Goal: Task Accomplishment & Management: Use online tool/utility

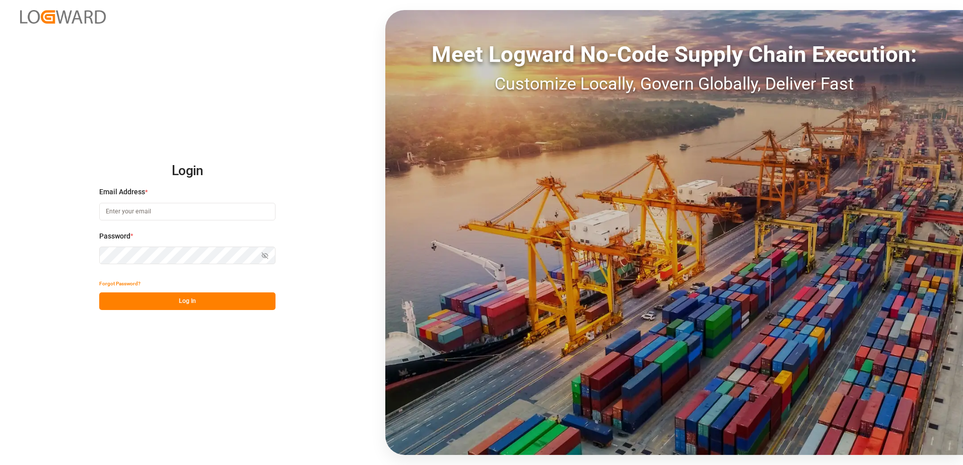
type input "[PERSON_NAME][EMAIL_ADDRESS][DOMAIN_NAME]"
click at [194, 298] on button "Log In" at bounding box center [187, 302] width 176 height 18
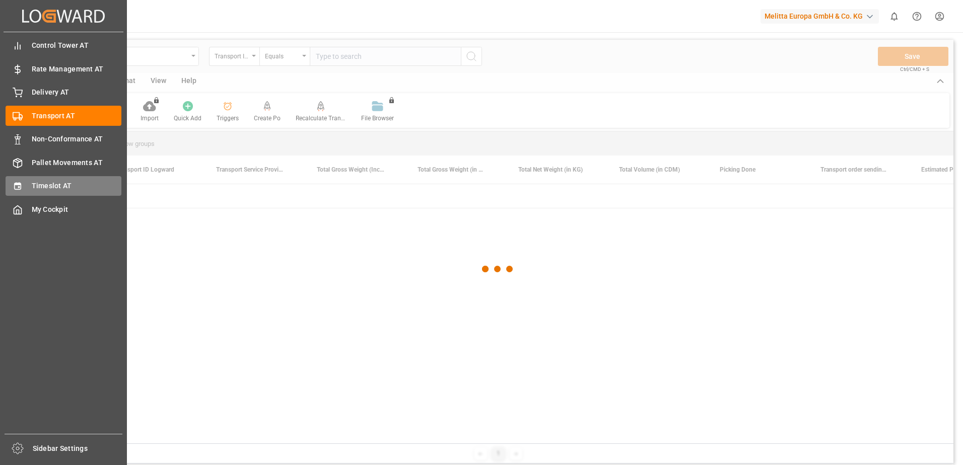
click at [25, 181] on div "Timeslot AT Timeslot AT" at bounding box center [64, 186] width 116 height 20
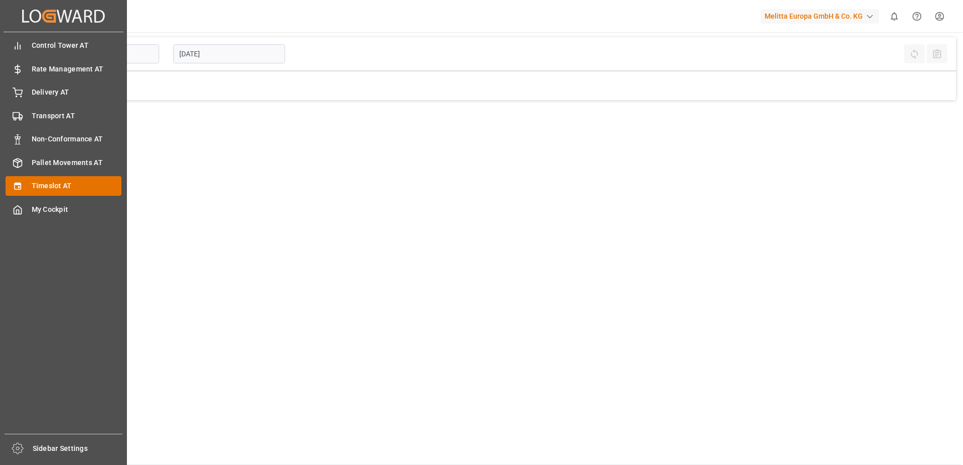
type input "Inbound AT"
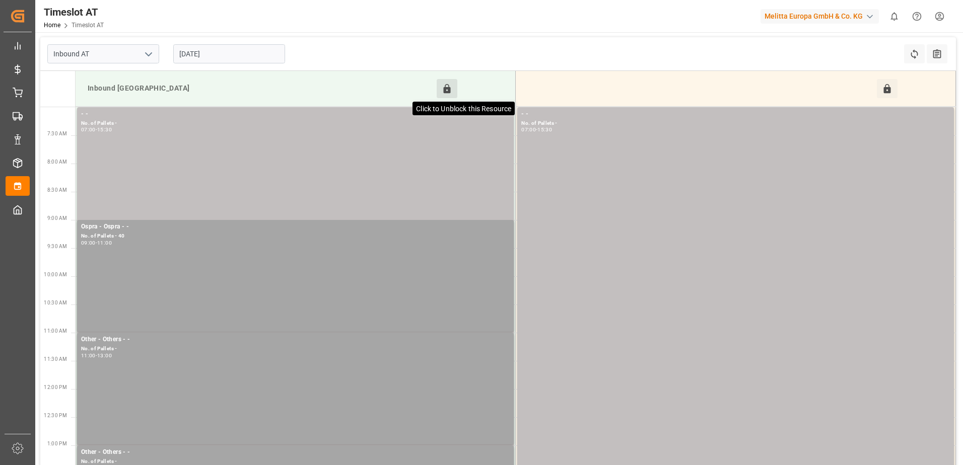
click at [447, 87] on icon at bounding box center [447, 88] width 7 height 9
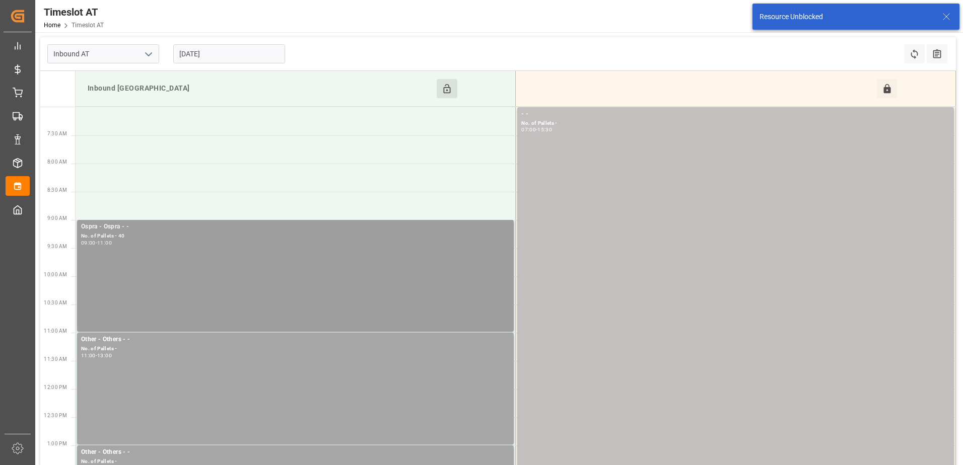
click at [256, 248] on div "Ospra - Ospra - - No. of Pallets - 40 09:00 - 11:00" at bounding box center [295, 276] width 429 height 108
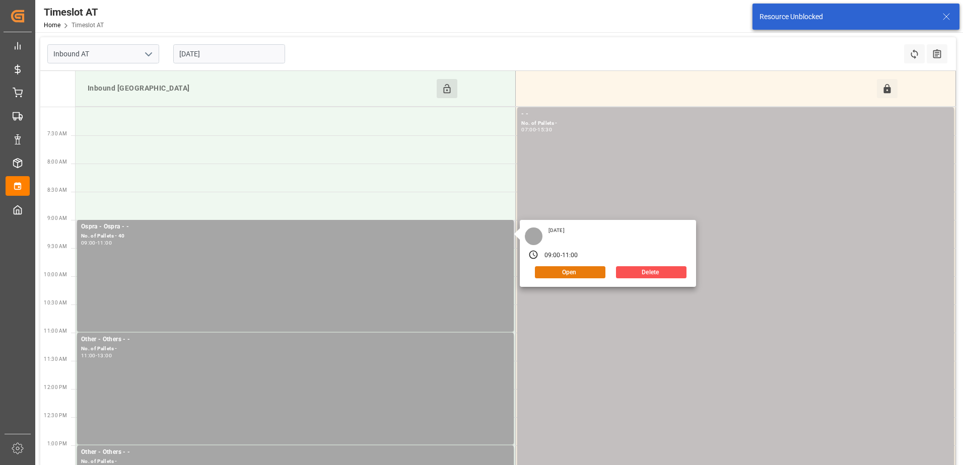
click at [570, 267] on button "Open" at bounding box center [570, 272] width 71 height 12
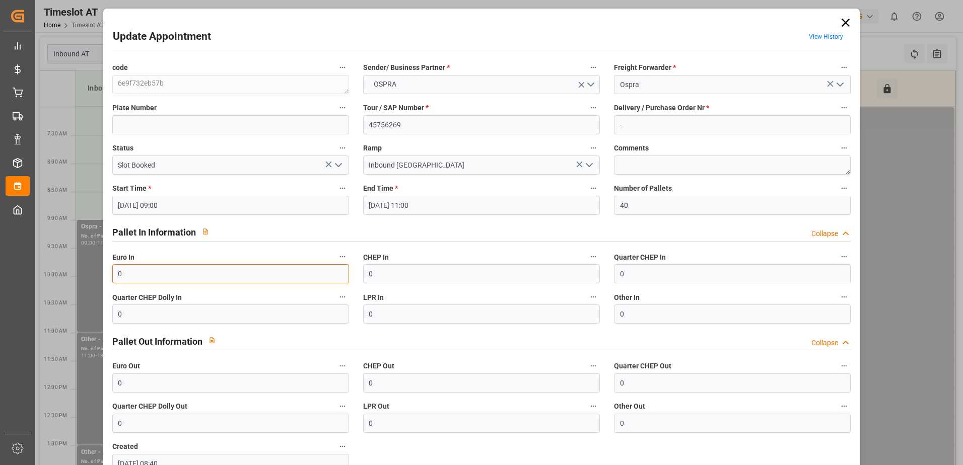
click at [128, 276] on input "0" at bounding box center [230, 273] width 237 height 19
type input "40"
click at [341, 166] on icon "open menu" at bounding box center [338, 165] width 12 height 12
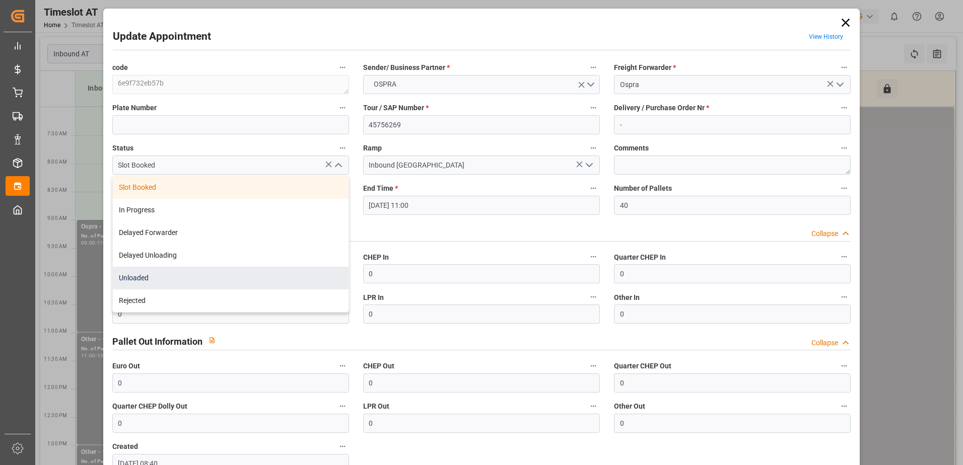
click at [245, 275] on div "Unloaded" at bounding box center [231, 278] width 236 height 23
type input "Unloaded"
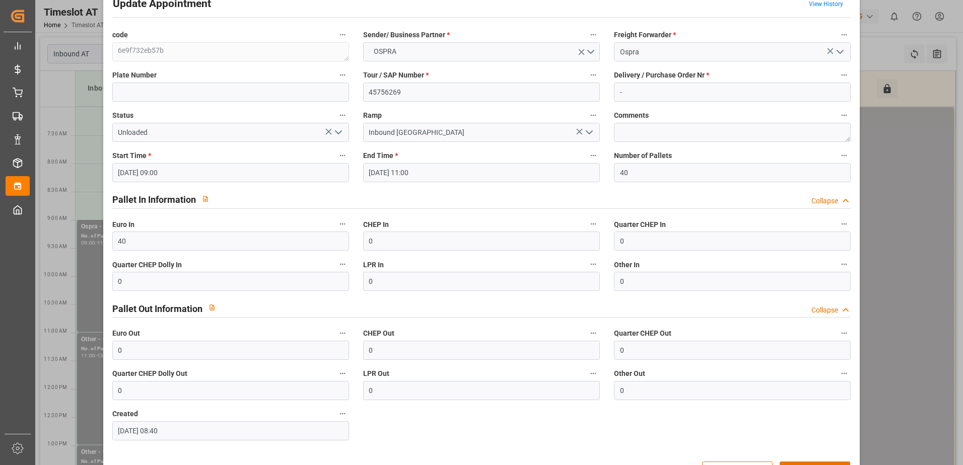
scroll to position [66, 0]
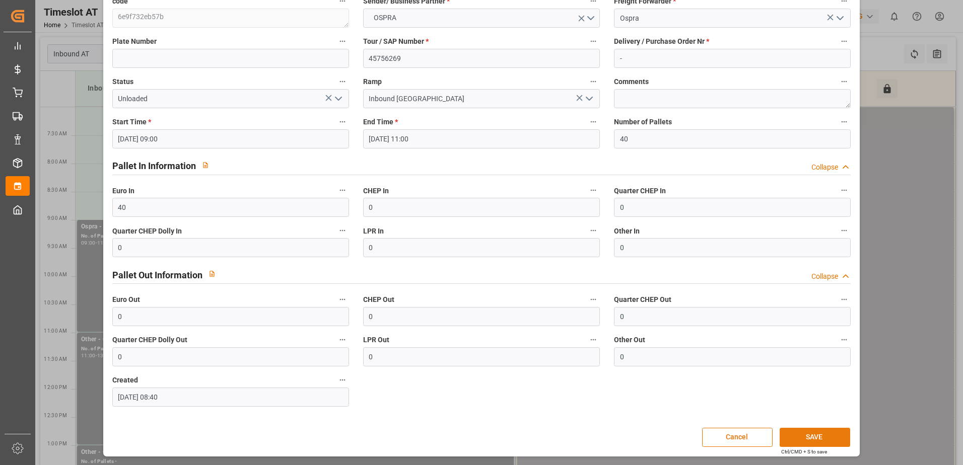
click at [814, 436] on button "SAVE" at bounding box center [815, 437] width 71 height 19
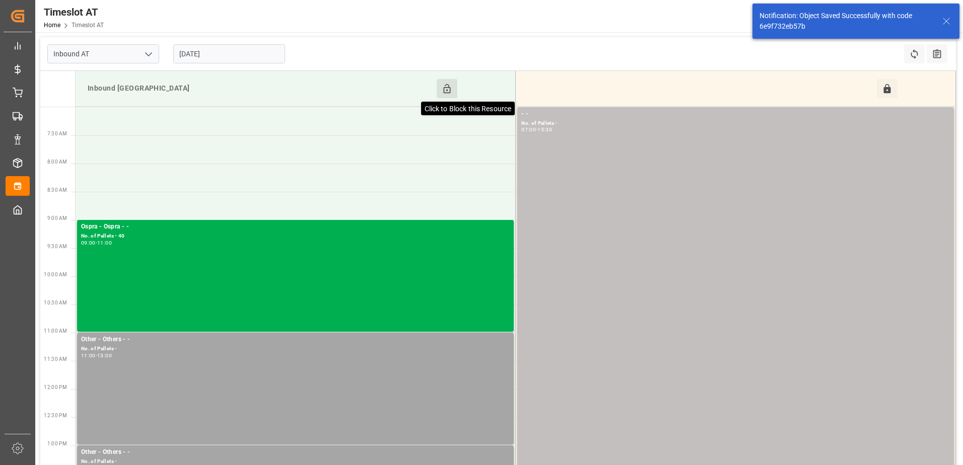
click at [448, 89] on icon at bounding box center [447, 89] width 11 height 11
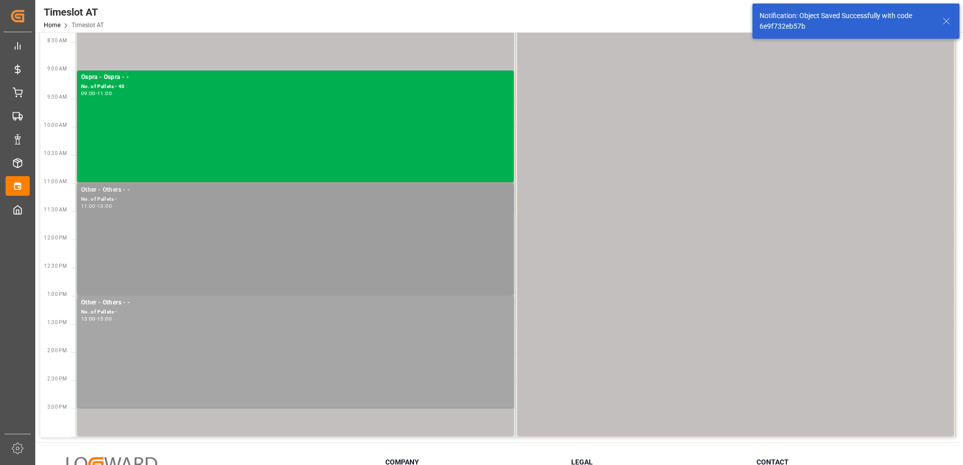
scroll to position [201, 0]
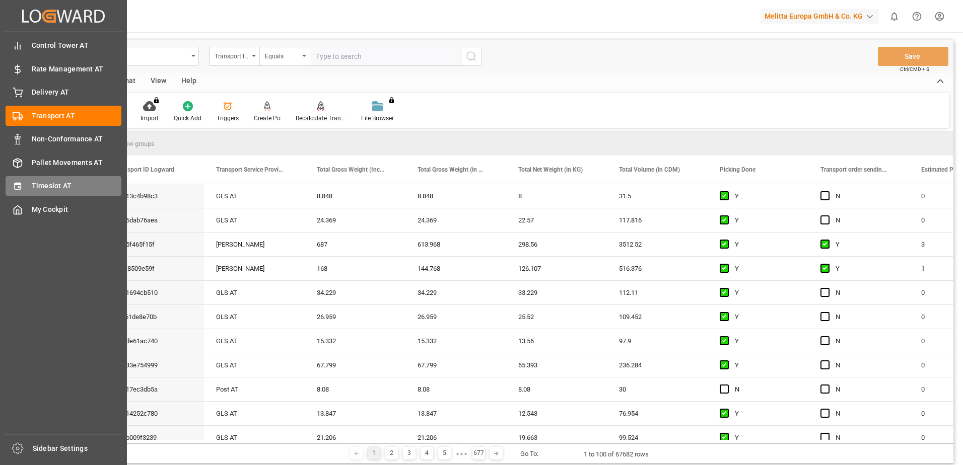
click at [25, 180] on div "Timeslot AT Timeslot AT" at bounding box center [64, 186] width 116 height 20
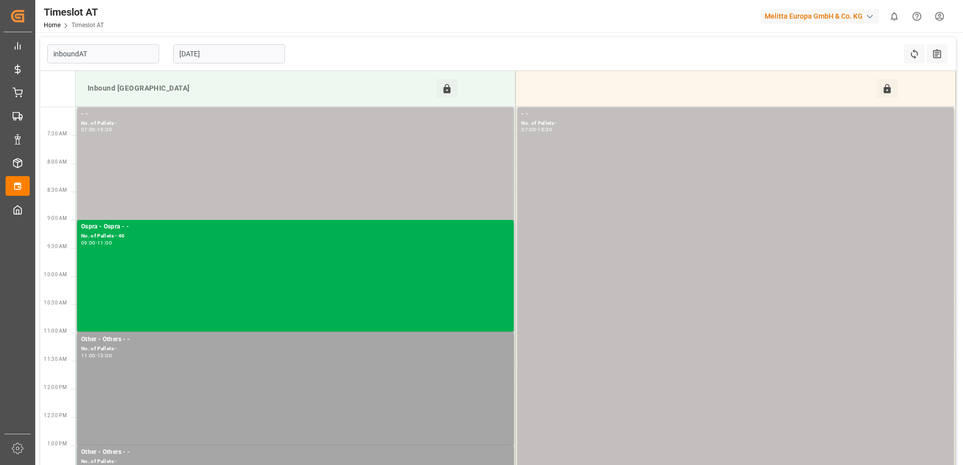
click at [198, 56] on input "[DATE]" at bounding box center [229, 53] width 112 height 19
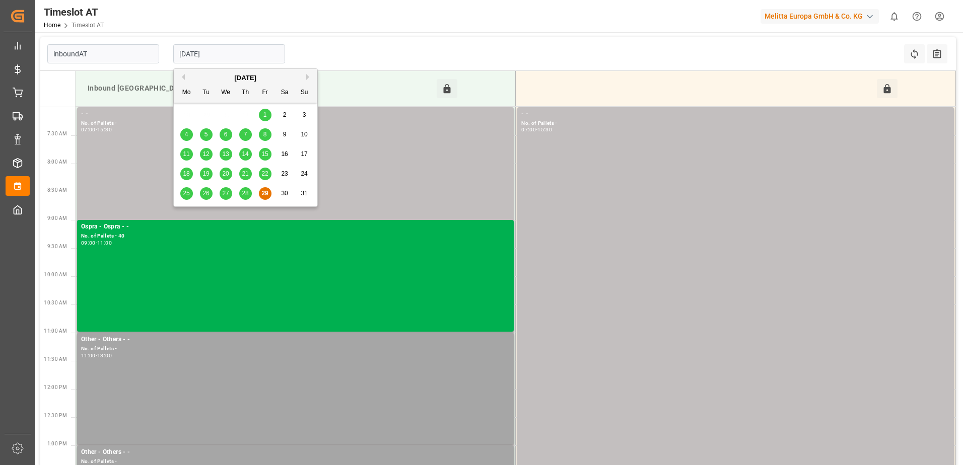
type input "Inbound AT"
click at [306, 77] on button "Next Month" at bounding box center [309, 77] width 6 height 6
click at [187, 112] on span "1" at bounding box center [187, 114] width 4 height 7
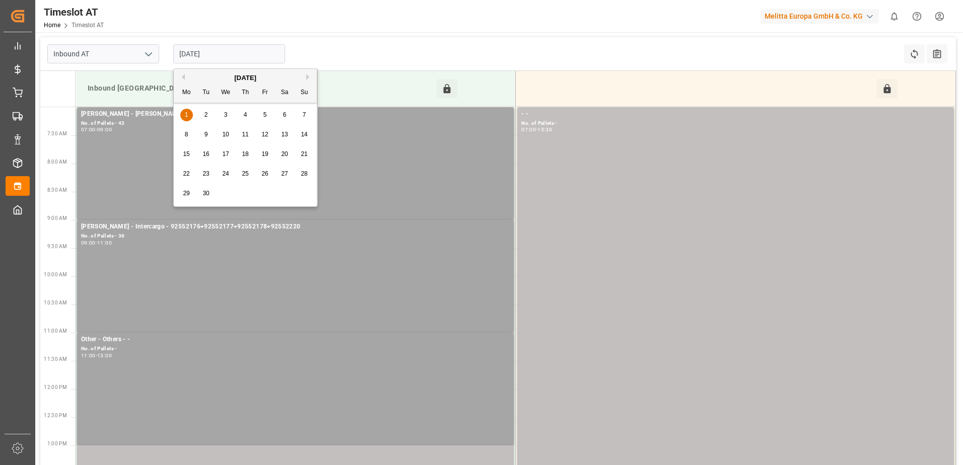
click at [198, 53] on input "[DATE]" at bounding box center [229, 53] width 112 height 19
click at [182, 78] on button "Previous Month" at bounding box center [182, 77] width 6 height 6
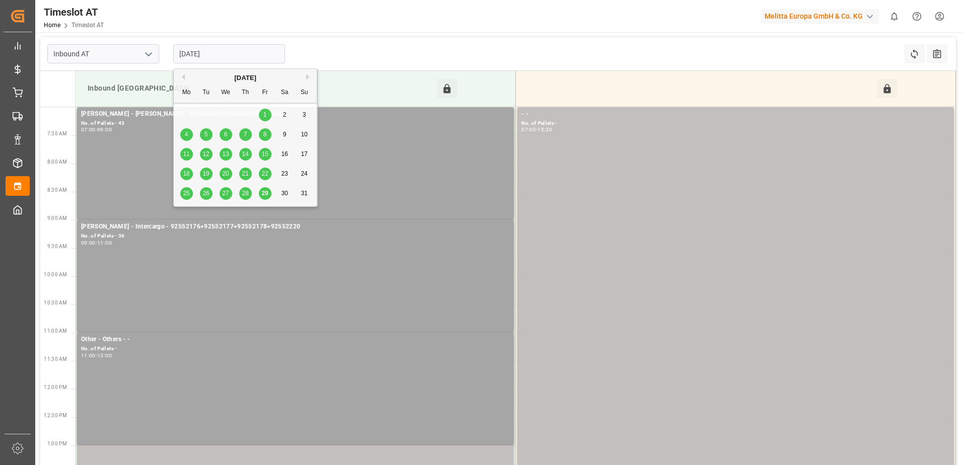
click at [266, 197] on div "Previous Month Next Month [DATE] Mo Tu We Th Fr Sa Su 28 29 30 31 1 2 3 4 5 6 7…" at bounding box center [245, 140] width 145 height 142
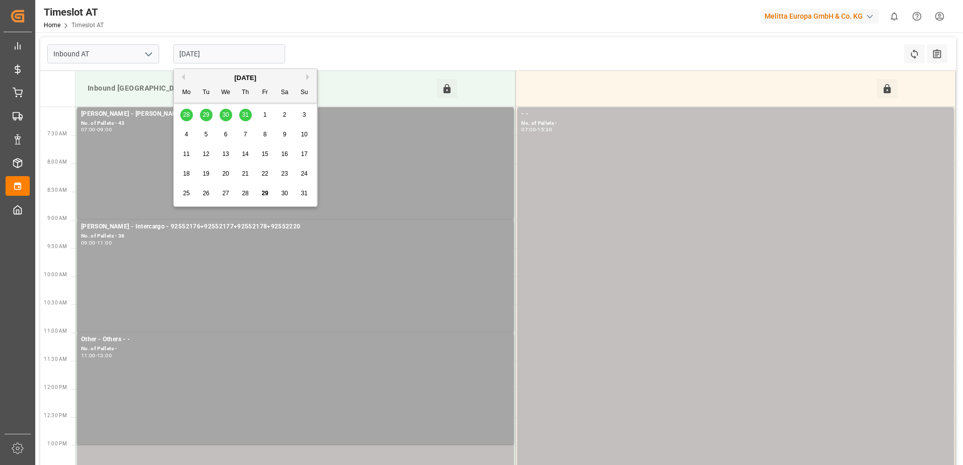
click at [265, 194] on span "29" at bounding box center [264, 193] width 7 height 7
type input "[DATE]"
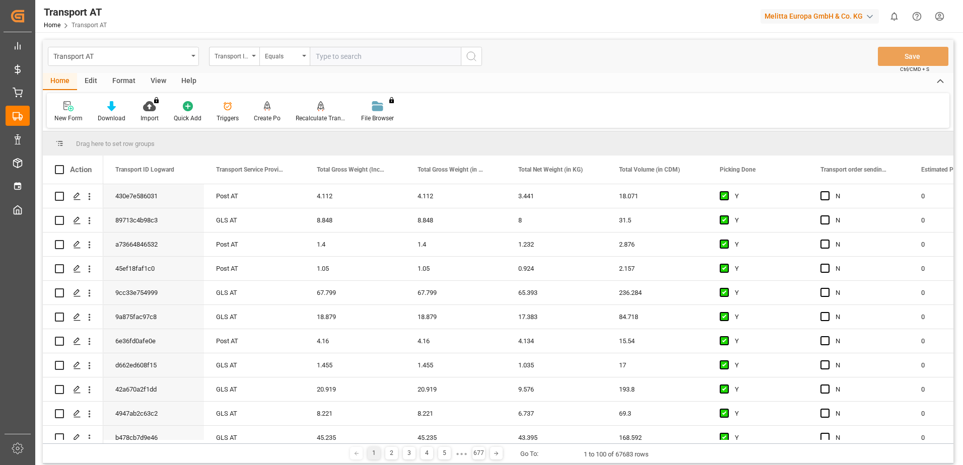
click at [158, 83] on div "View" at bounding box center [158, 81] width 31 height 17
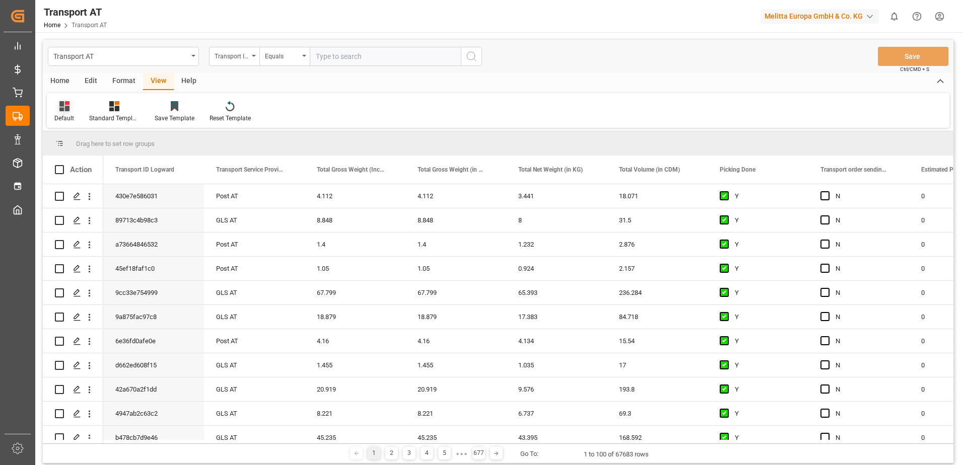
click at [58, 109] on div at bounding box center [64, 106] width 20 height 11
click at [109, 168] on div "Data" at bounding box center [103, 163] width 88 height 11
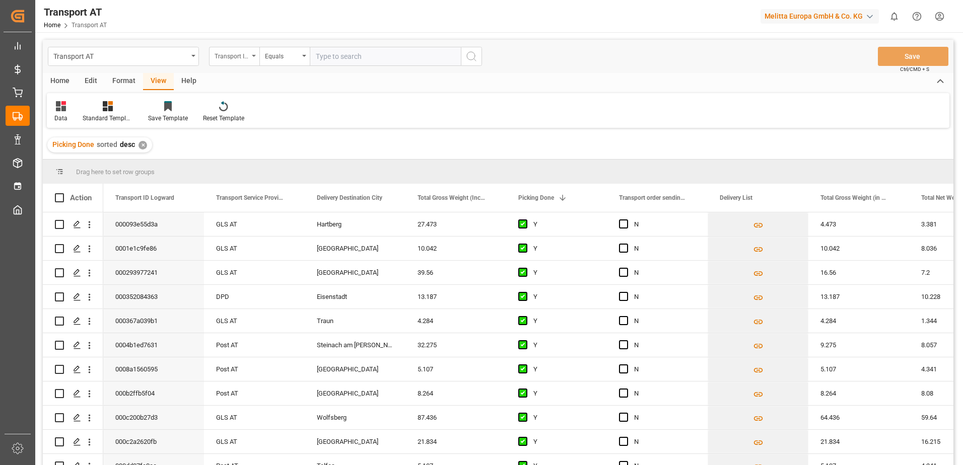
click at [236, 55] on div "Transport ID Logward" at bounding box center [232, 55] width 34 height 12
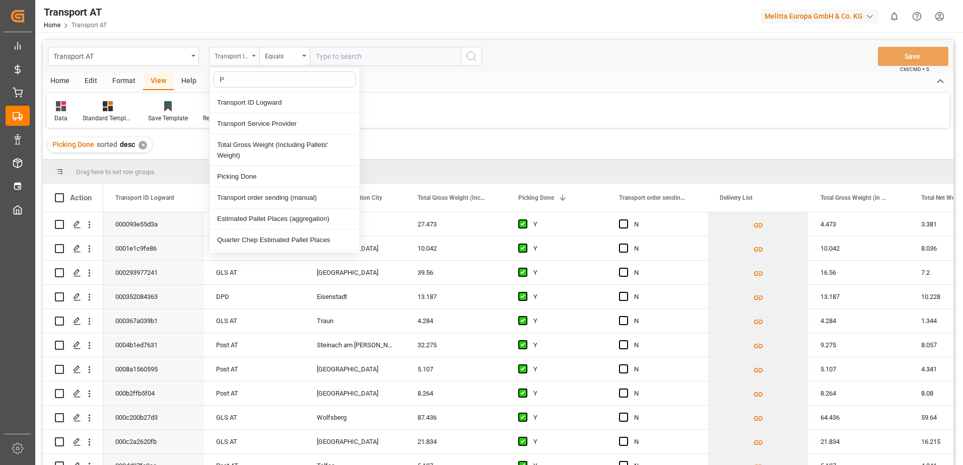
type input "Pi"
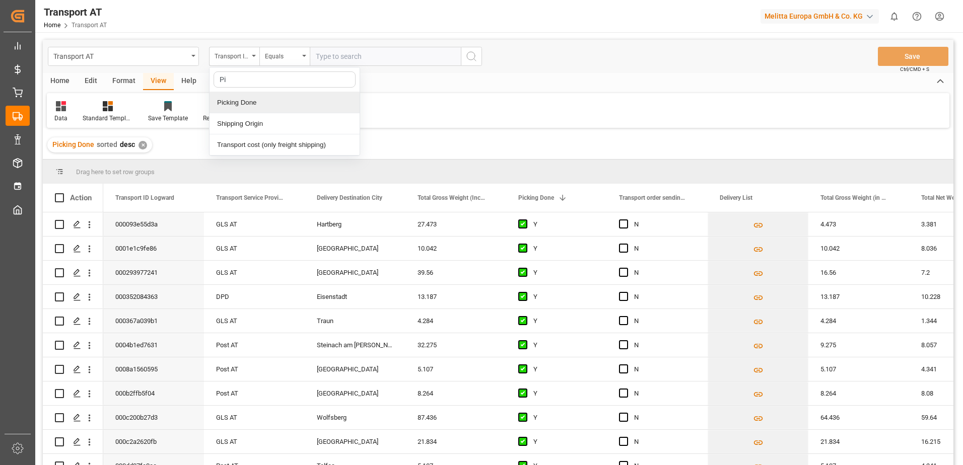
click at [226, 102] on div "Picking Done" at bounding box center [285, 102] width 150 height 21
click at [340, 60] on input "text" at bounding box center [385, 56] width 151 height 19
type input "Y"
click at [232, 60] on div "Picking Done" at bounding box center [232, 55] width 34 height 12
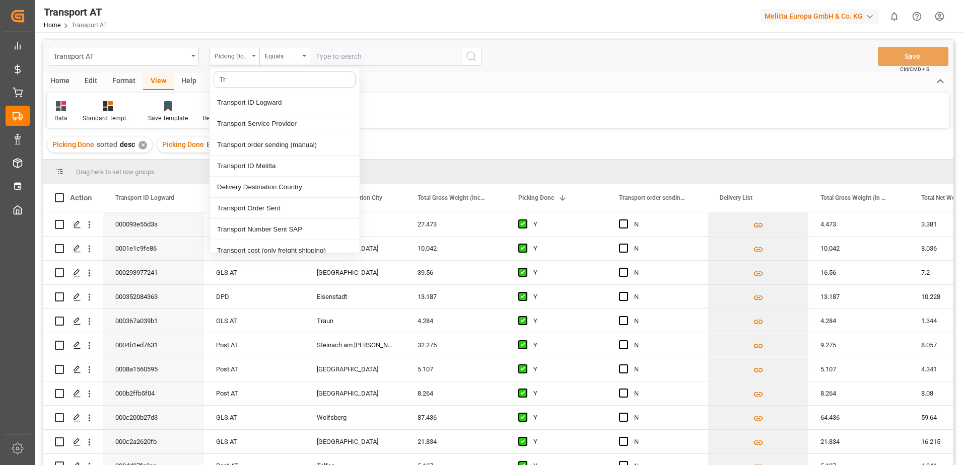
type input "Tra"
click at [269, 143] on div "Transport order sending (manual)" at bounding box center [285, 144] width 150 height 21
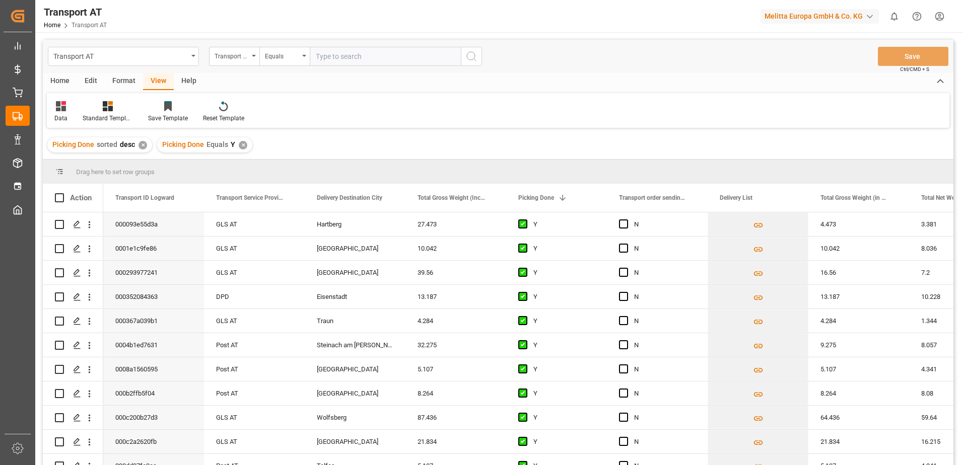
click at [344, 58] on input "text" at bounding box center [385, 56] width 151 height 19
type input "N"
click at [221, 54] on div "Transport order sending (manual)" at bounding box center [232, 55] width 34 height 12
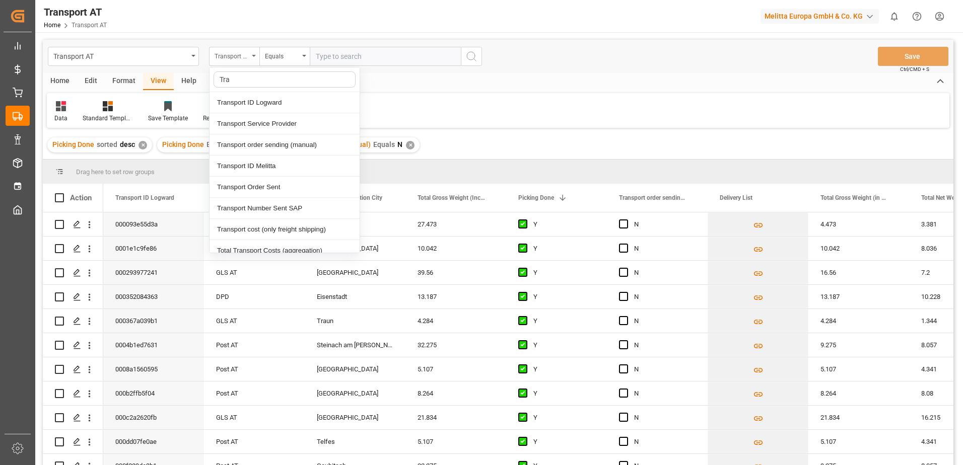
type input "Tran"
click at [257, 127] on div "Transport Service Provider" at bounding box center [285, 123] width 150 height 21
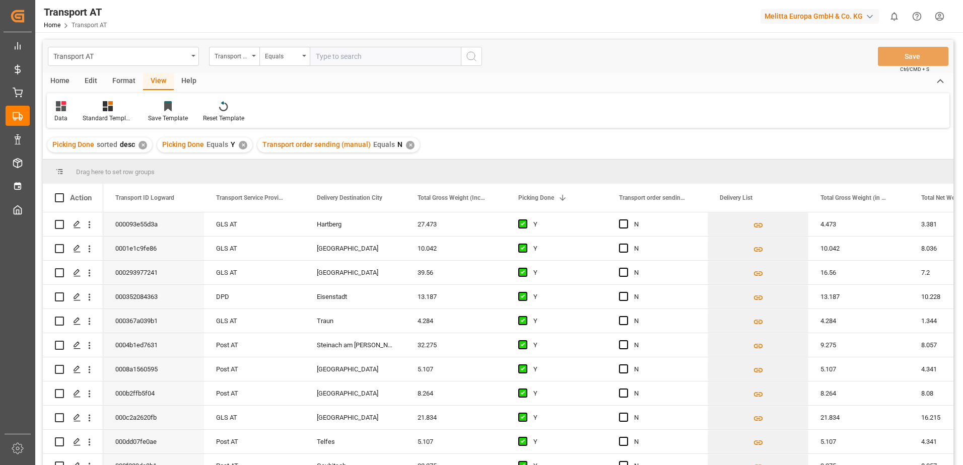
click at [352, 62] on input "text" at bounding box center [385, 56] width 151 height 19
type input "[PERSON_NAME]"
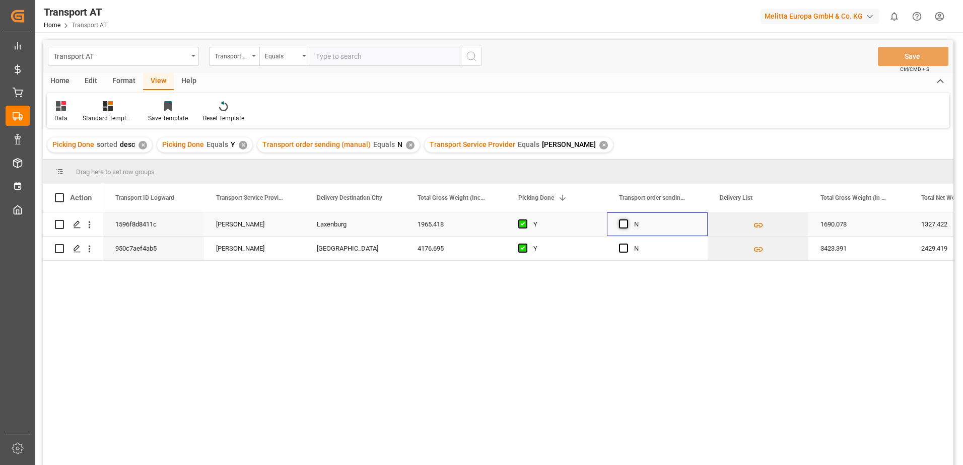
click at [621, 223] on span "Press SPACE to select this row." at bounding box center [623, 224] width 9 height 9
click at [627, 220] on input "Press SPACE to select this row." at bounding box center [627, 220] width 0 height 0
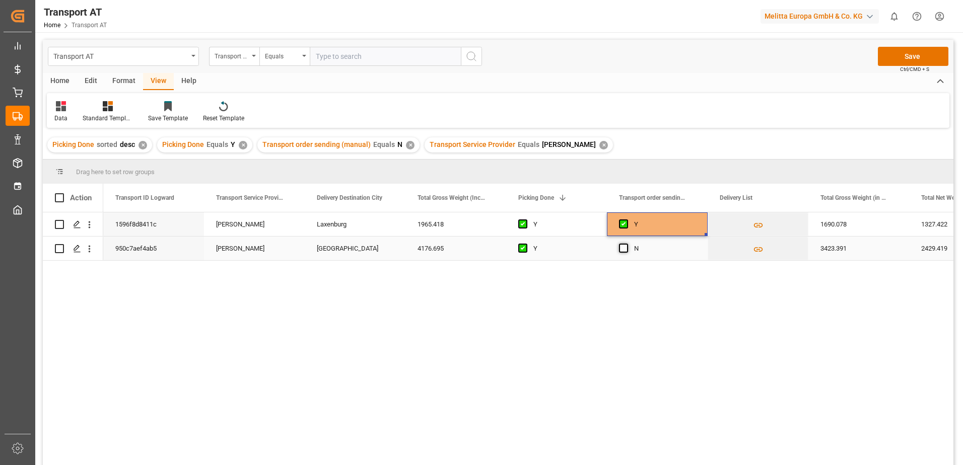
click at [627, 248] on span "Press SPACE to select this row." at bounding box center [623, 248] width 9 height 9
click at [627, 244] on input "Press SPACE to select this row." at bounding box center [627, 244] width 0 height 0
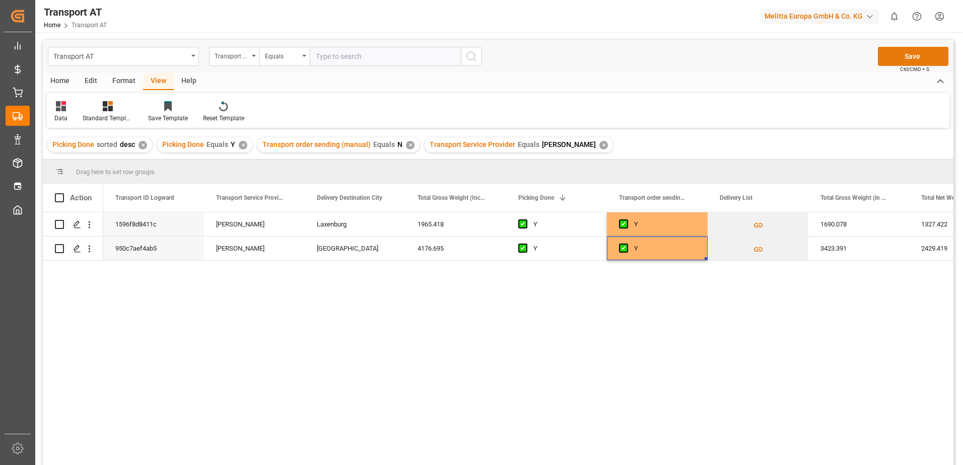
click at [925, 54] on button "Save" at bounding box center [913, 56] width 71 height 19
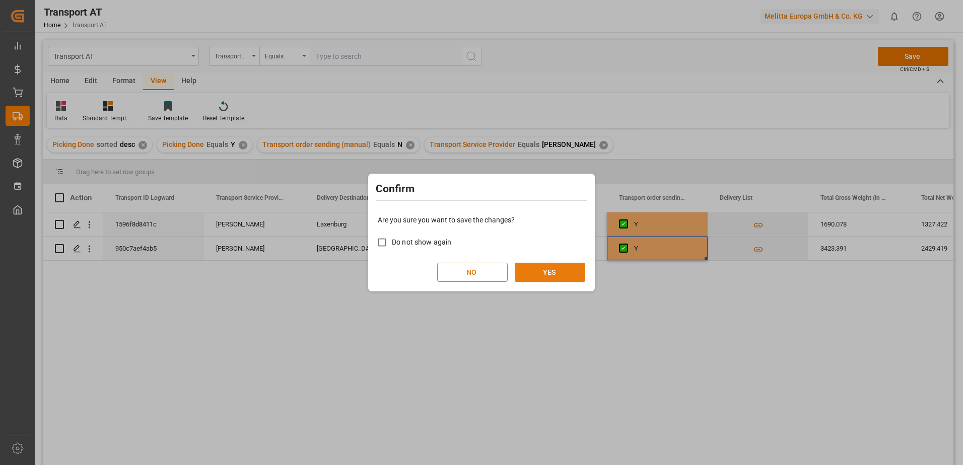
click at [551, 273] on button "YES" at bounding box center [550, 272] width 71 height 19
